Goal: Transaction & Acquisition: Purchase product/service

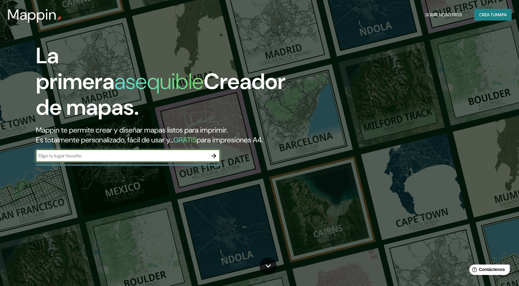
click at [183, 157] on input "text" at bounding box center [122, 155] width 172 height 7
click at [208, 155] on button "button" at bounding box center [214, 156] width 12 height 12
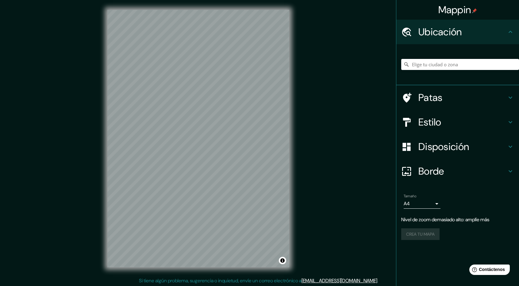
click at [307, 0] on html "Mappin Ubicación Patas Estilo Disposición Borde Elige un borde. Consejo : puede…" at bounding box center [259, 143] width 519 height 286
click at [236, 2] on div "© Mapbox © OpenStreetMap Improve this map" at bounding box center [199, 138] width 202 height 277
click at [428, 64] on input "Elige tu ciudad o zona" at bounding box center [460, 64] width 118 height 11
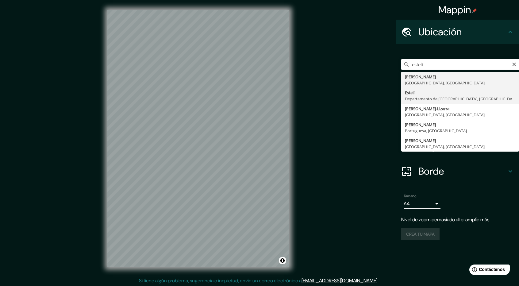
type input "Estelí, [GEOGRAPHIC_DATA], [GEOGRAPHIC_DATA]"
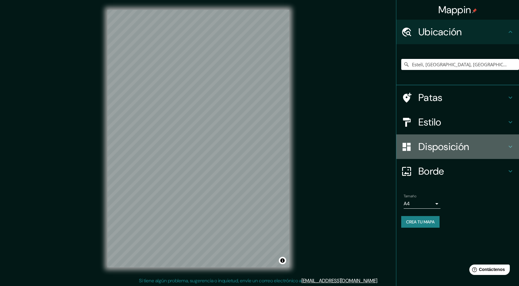
click at [424, 152] on div "Disposición" at bounding box center [458, 146] width 123 height 25
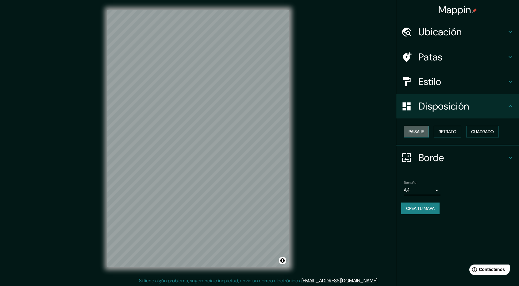
click at [421, 132] on font "Paisaje" at bounding box center [416, 132] width 15 height 6
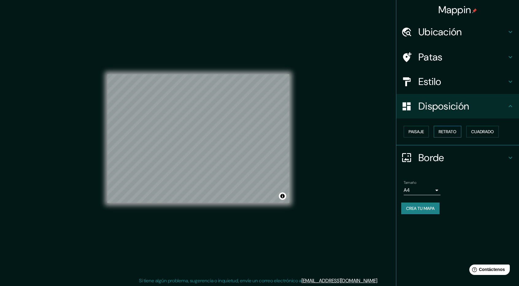
click at [439, 128] on button "Retrato" at bounding box center [448, 132] width 28 height 12
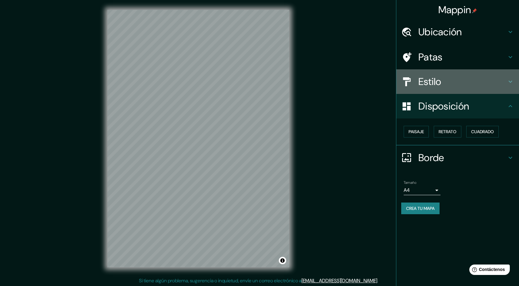
drag, startPoint x: 448, startPoint y: 79, endPoint x: 421, endPoint y: 85, distance: 27.3
click at [448, 80] on h4 "Estilo" at bounding box center [463, 82] width 88 height 12
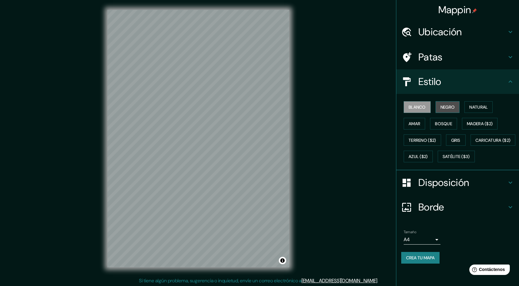
click at [442, 106] on font "Negro" at bounding box center [448, 107] width 14 height 6
click at [476, 103] on font "Natural" at bounding box center [479, 107] width 18 height 8
click at [422, 111] on font "Blanco" at bounding box center [417, 107] width 17 height 8
click at [444, 103] on button "Negro" at bounding box center [448, 107] width 24 height 12
click at [470, 110] on button "Natural" at bounding box center [479, 107] width 28 height 12
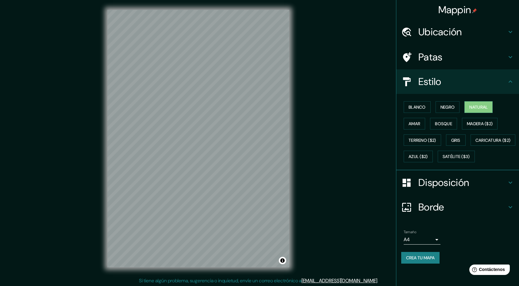
click at [411, 129] on div "Blanco Negro Natural Amar Bosque Madera ($2) Terreno ($2) Gris Caricatura ($2) …" at bounding box center [460, 132] width 118 height 66
click at [411, 126] on font "Amar" at bounding box center [415, 124] width 12 height 8
click at [440, 124] on font "Bosque" at bounding box center [443, 124] width 17 height 6
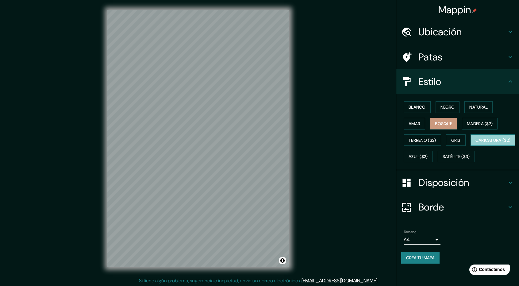
click at [476, 143] on font "Caricatura ($2)" at bounding box center [493, 141] width 35 height 6
click at [453, 108] on font "Negro" at bounding box center [448, 107] width 14 height 6
click at [419, 115] on div "Blanco Negro Natural Amar Bosque Madera ($2) Terreno ($2) Gris Caricatura ($2) …" at bounding box center [460, 132] width 118 height 66
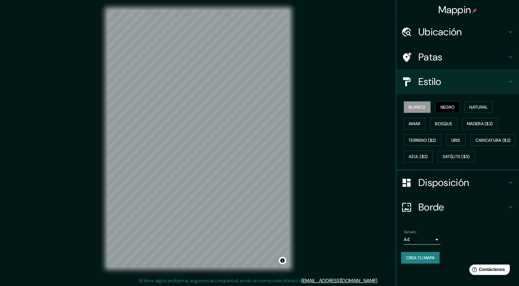
click at [417, 111] on button "Blanco" at bounding box center [417, 107] width 27 height 12
drag, startPoint x: 446, startPoint y: 167, endPoint x: 445, endPoint y: 183, distance: 16.3
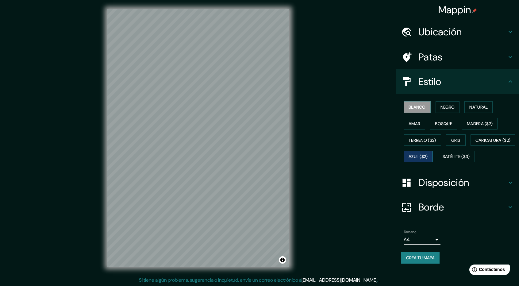
drag, startPoint x: 445, startPoint y: 183, endPoint x: 484, endPoint y: 159, distance: 46.1
click at [484, 160] on div "Blanco Negro Natural Amar Bosque Madera ($2) Terreno ($2) Gris Caricatura ($2) …" at bounding box center [460, 132] width 118 height 66
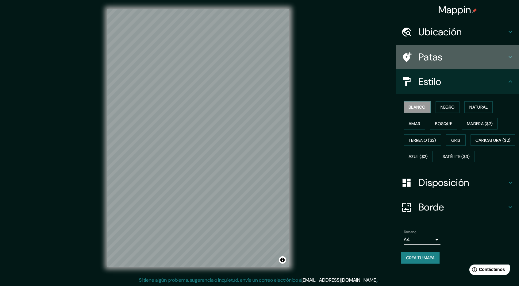
click at [441, 63] on font "Patas" at bounding box center [431, 57] width 24 height 13
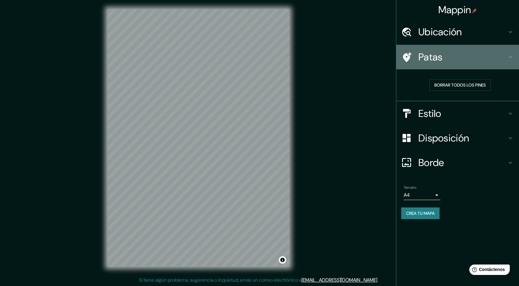
click at [434, 62] on font "Patas" at bounding box center [431, 57] width 24 height 13
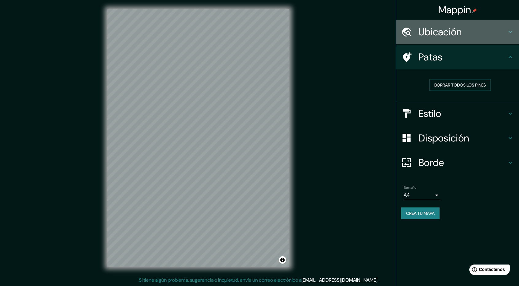
click at [412, 38] on div "Ubicación" at bounding box center [458, 32] width 123 height 25
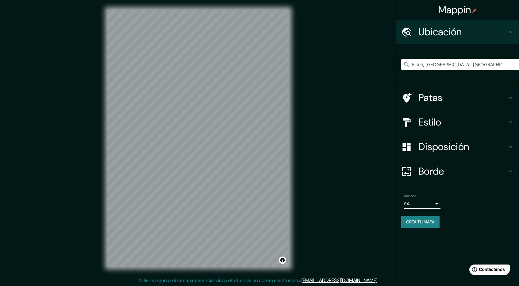
scroll to position [0, 0]
